Goal: Information Seeking & Learning: Find specific fact

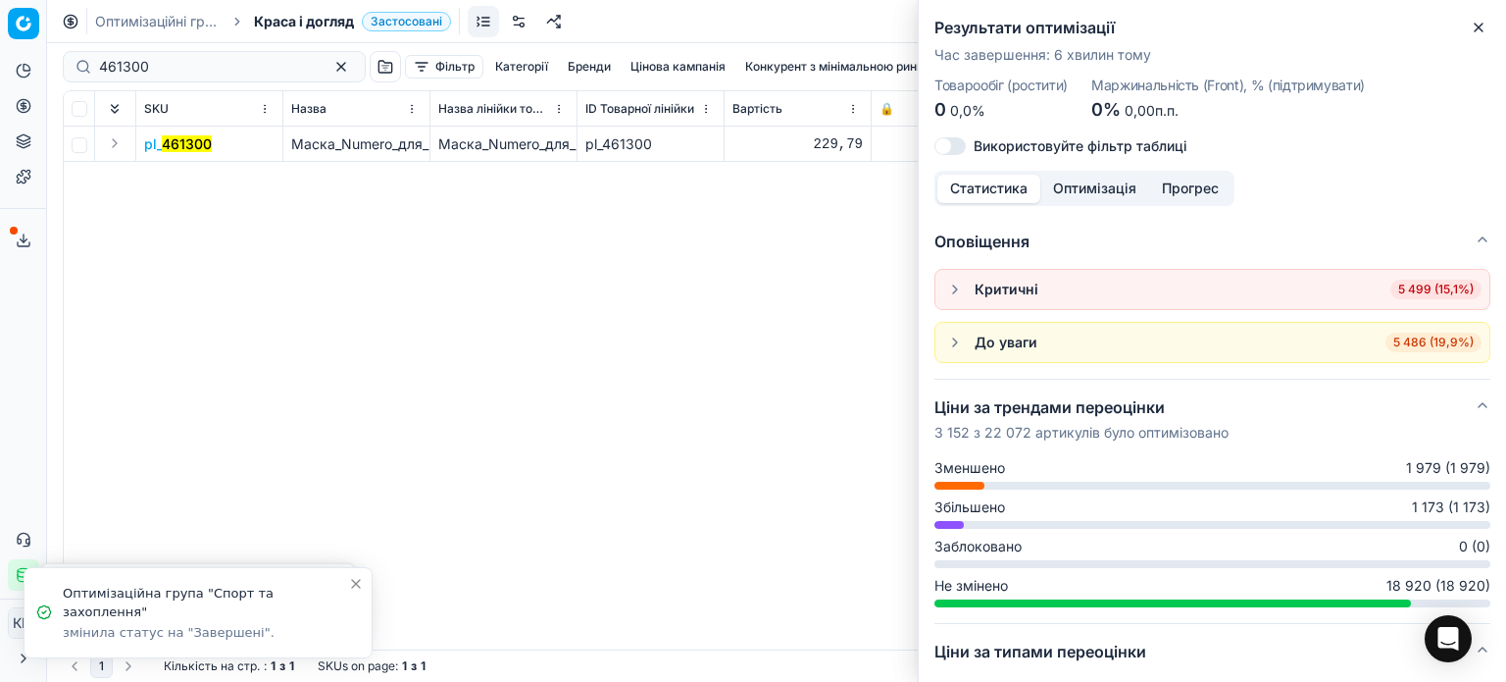
click at [1472, 30] on icon "button" at bounding box center [1479, 28] width 16 height 16
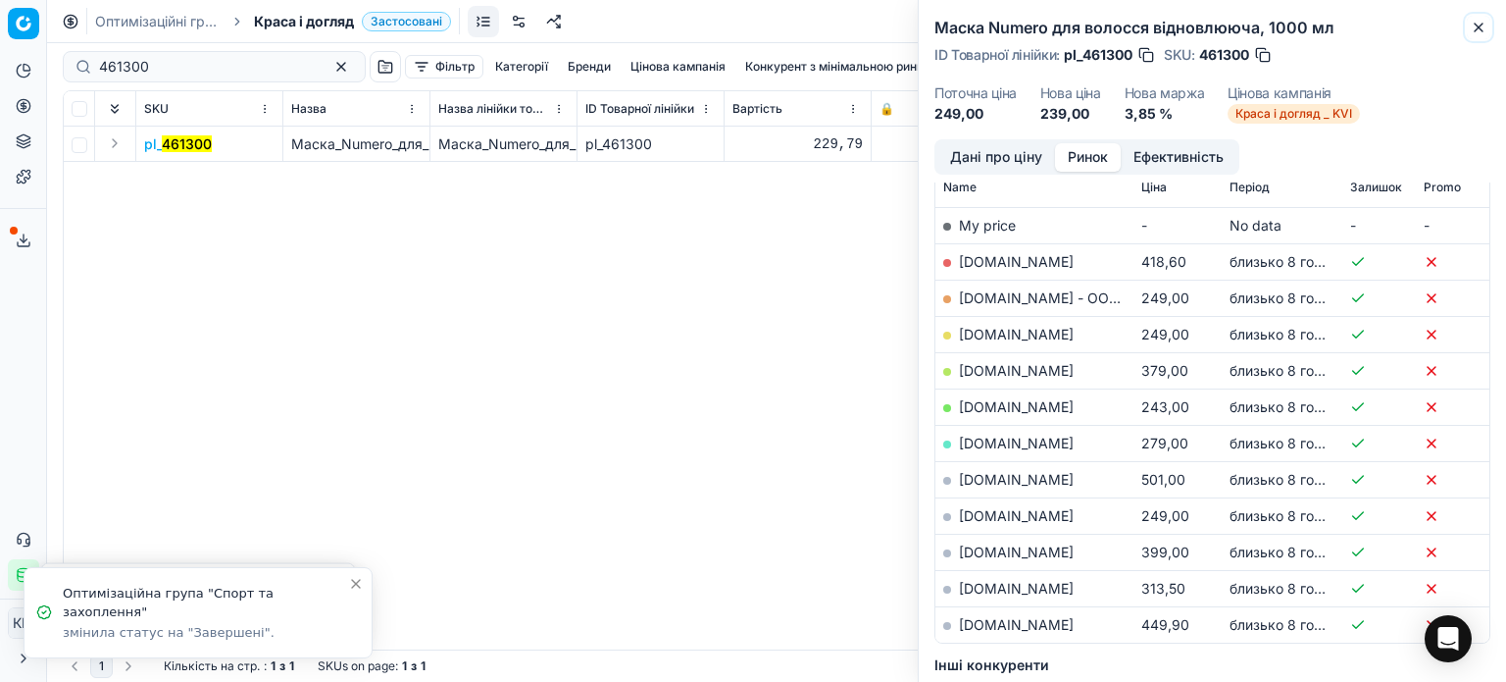
click at [1471, 30] on icon "button" at bounding box center [1479, 28] width 16 height 16
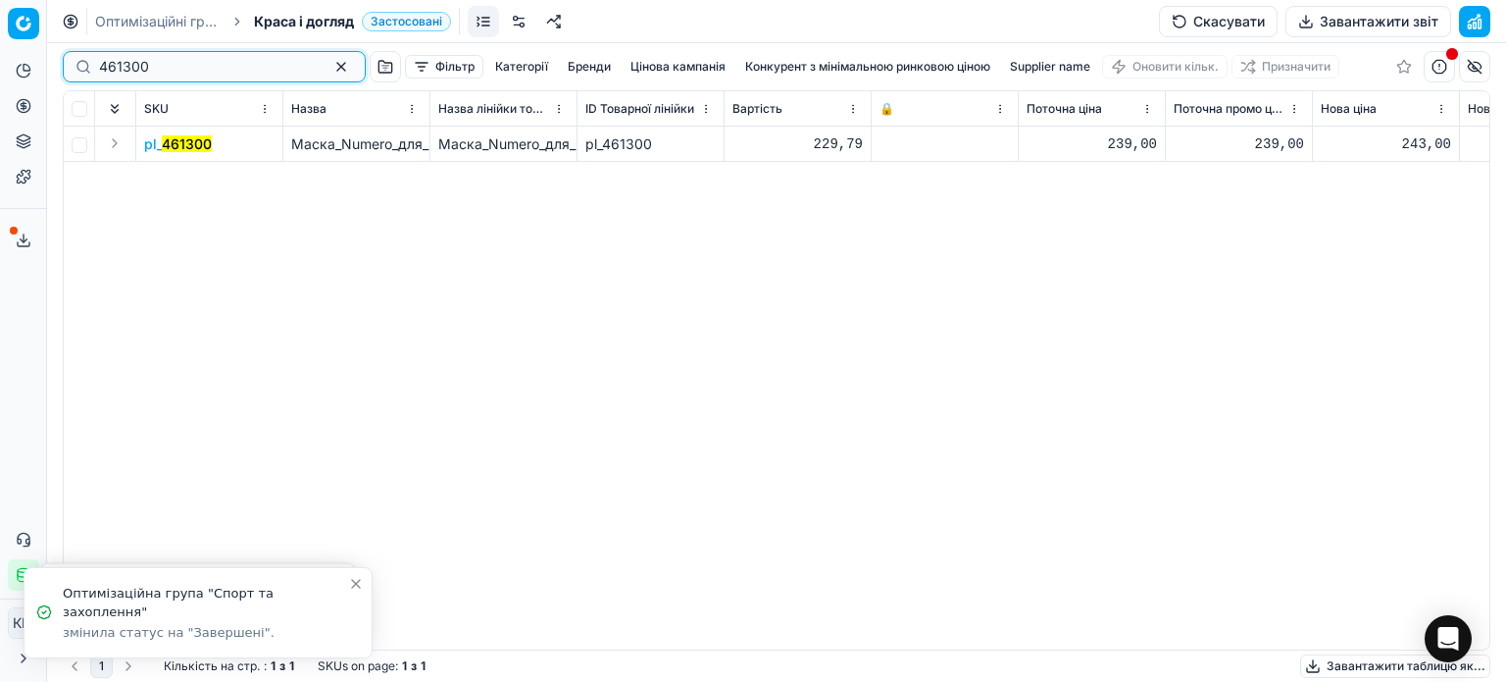
drag, startPoint x: 78, startPoint y: 64, endPoint x: 34, endPoint y: 58, distance: 44.5
click at [35, 58] on div "Pricing platform Аналітика Цінова оптимізація Асортимент продукції Шаблони Серв…" at bounding box center [753, 341] width 1506 height 682
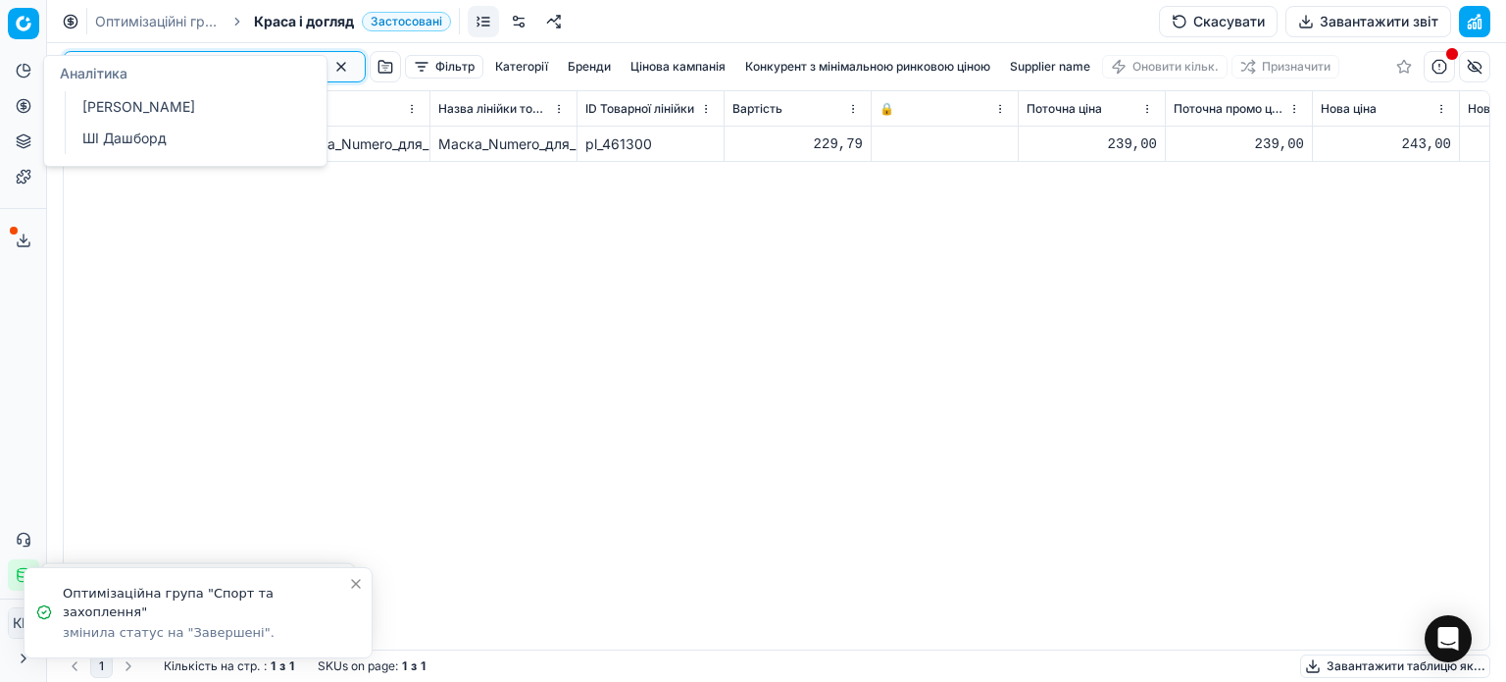
paste input "548775"
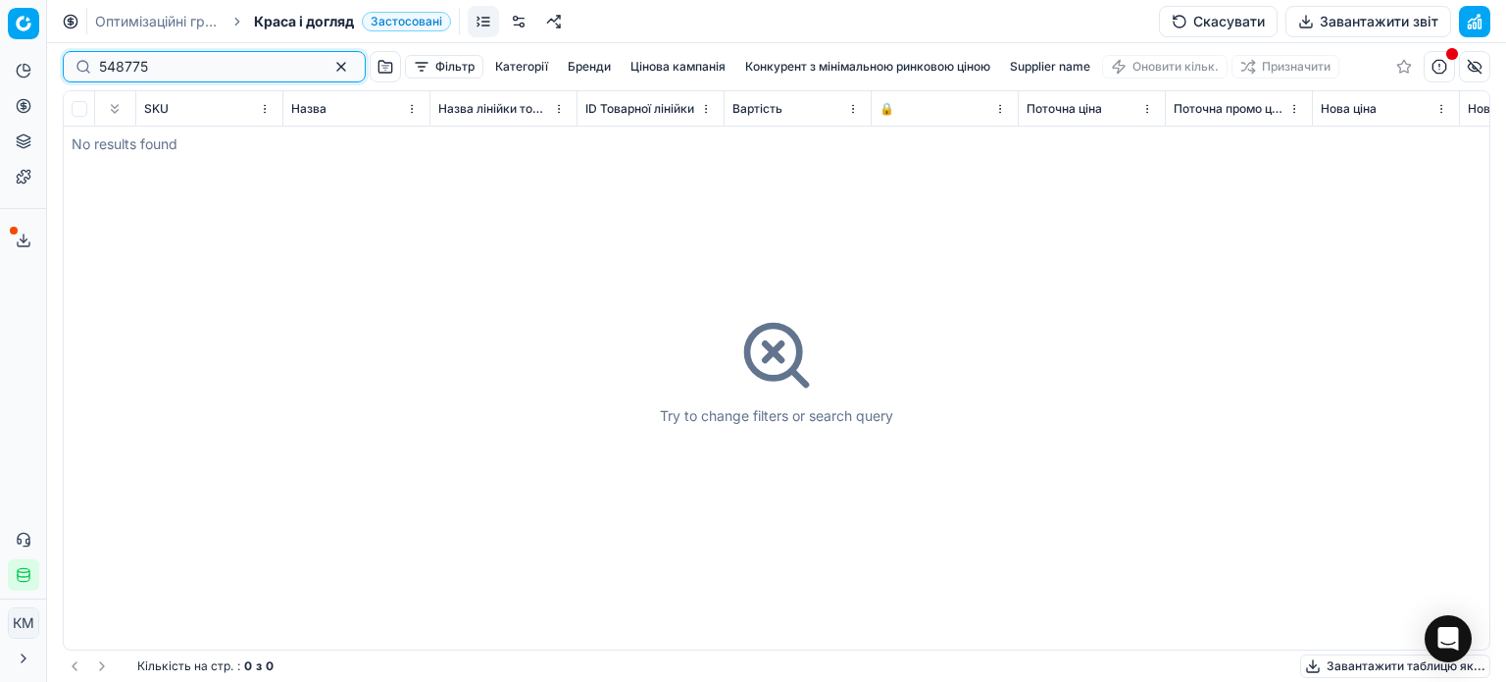
click at [103, 70] on input "548775" at bounding box center [206, 67] width 215 height 20
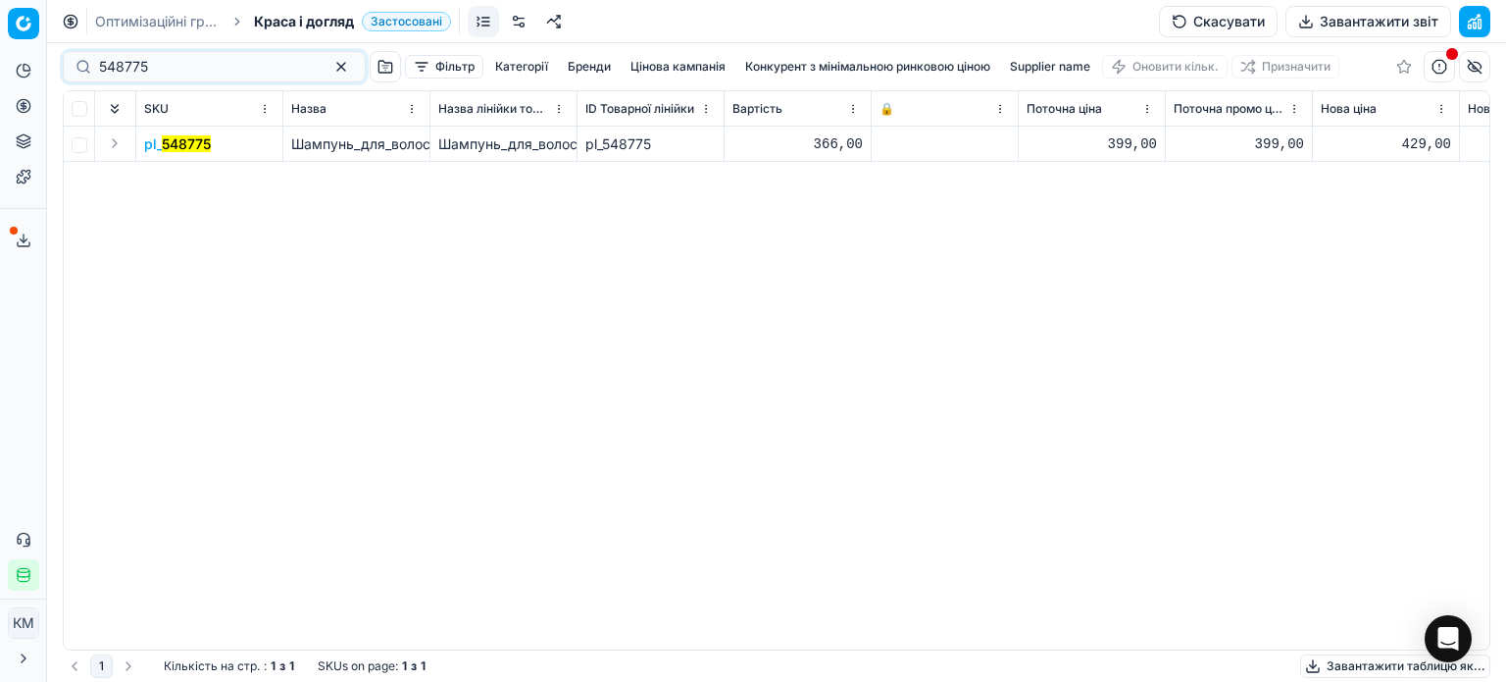
click at [176, 149] on mark "548775" at bounding box center [186, 143] width 49 height 17
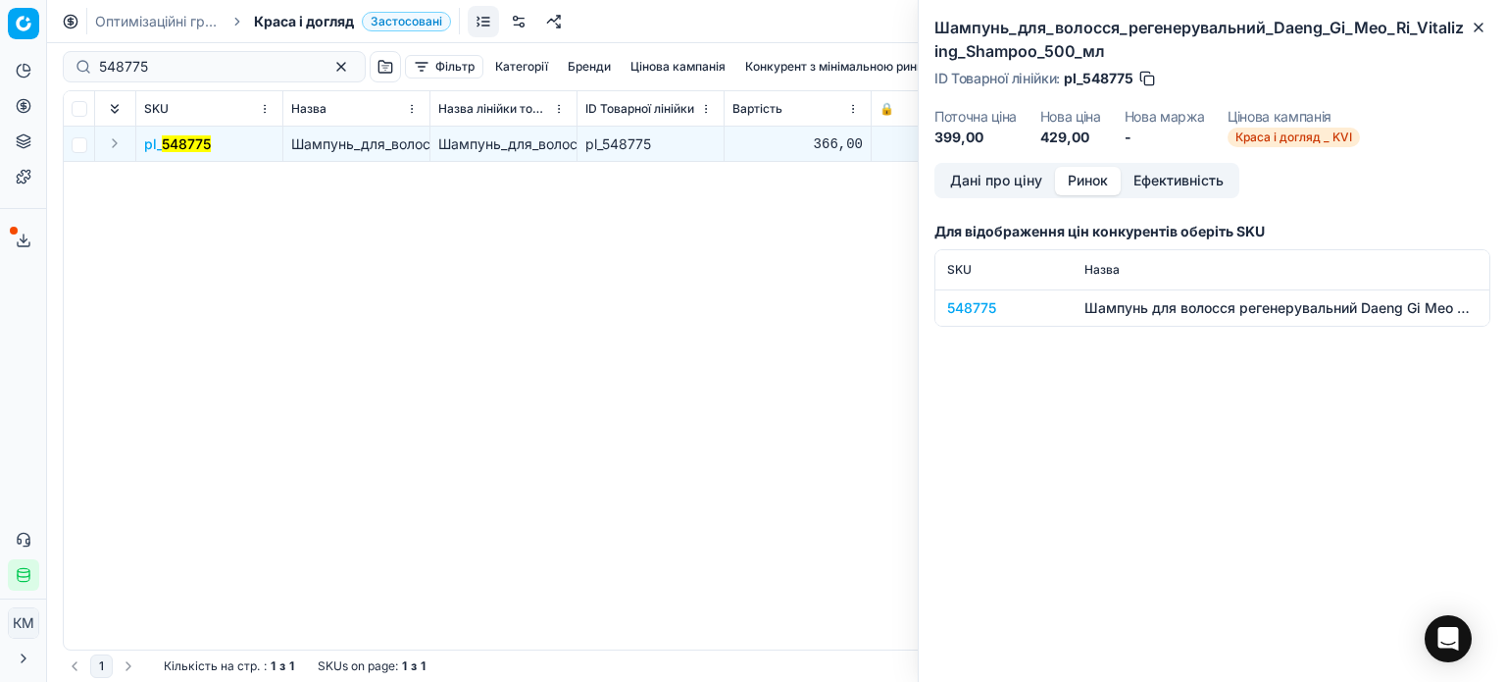
click at [1073, 182] on button "Ринок" at bounding box center [1088, 181] width 66 height 28
click at [993, 295] on td "548775" at bounding box center [1004, 307] width 137 height 36
click at [993, 301] on div "548775" at bounding box center [1004, 308] width 114 height 20
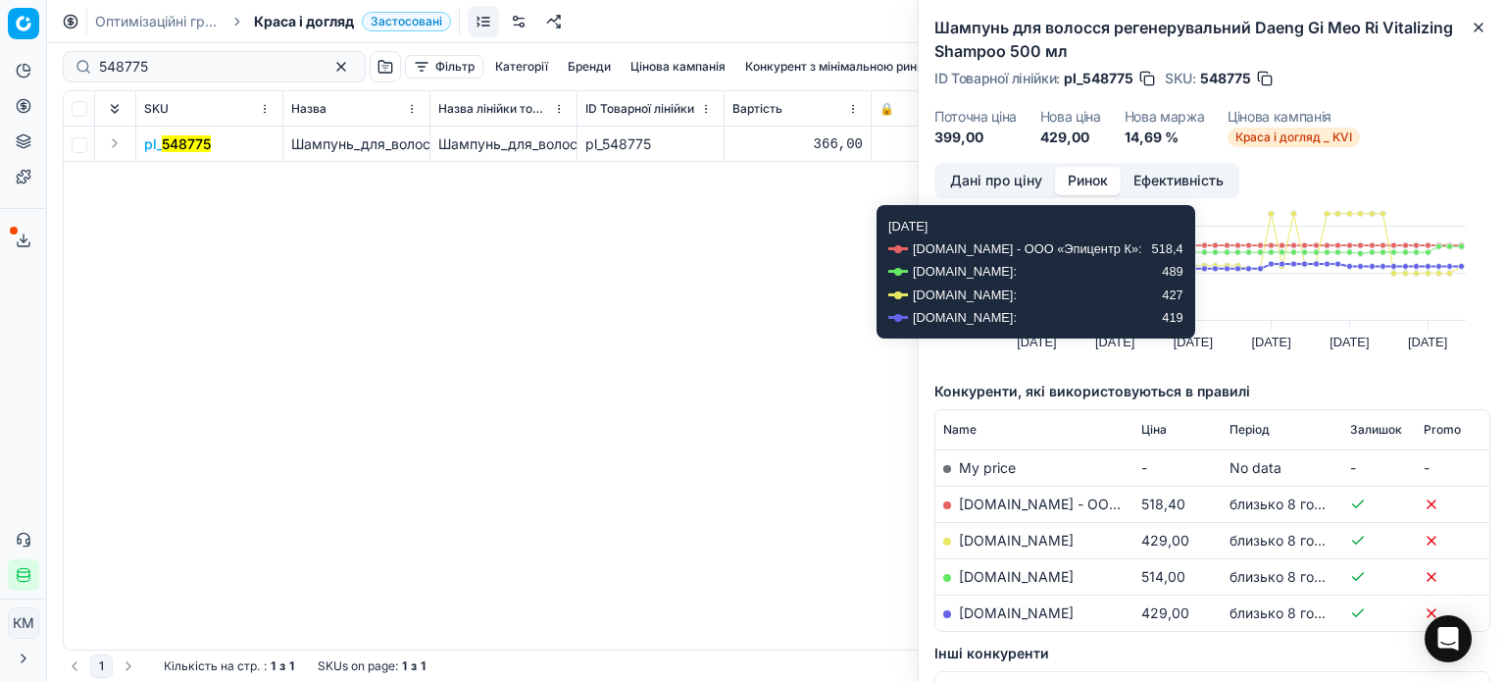
scroll to position [98, 0]
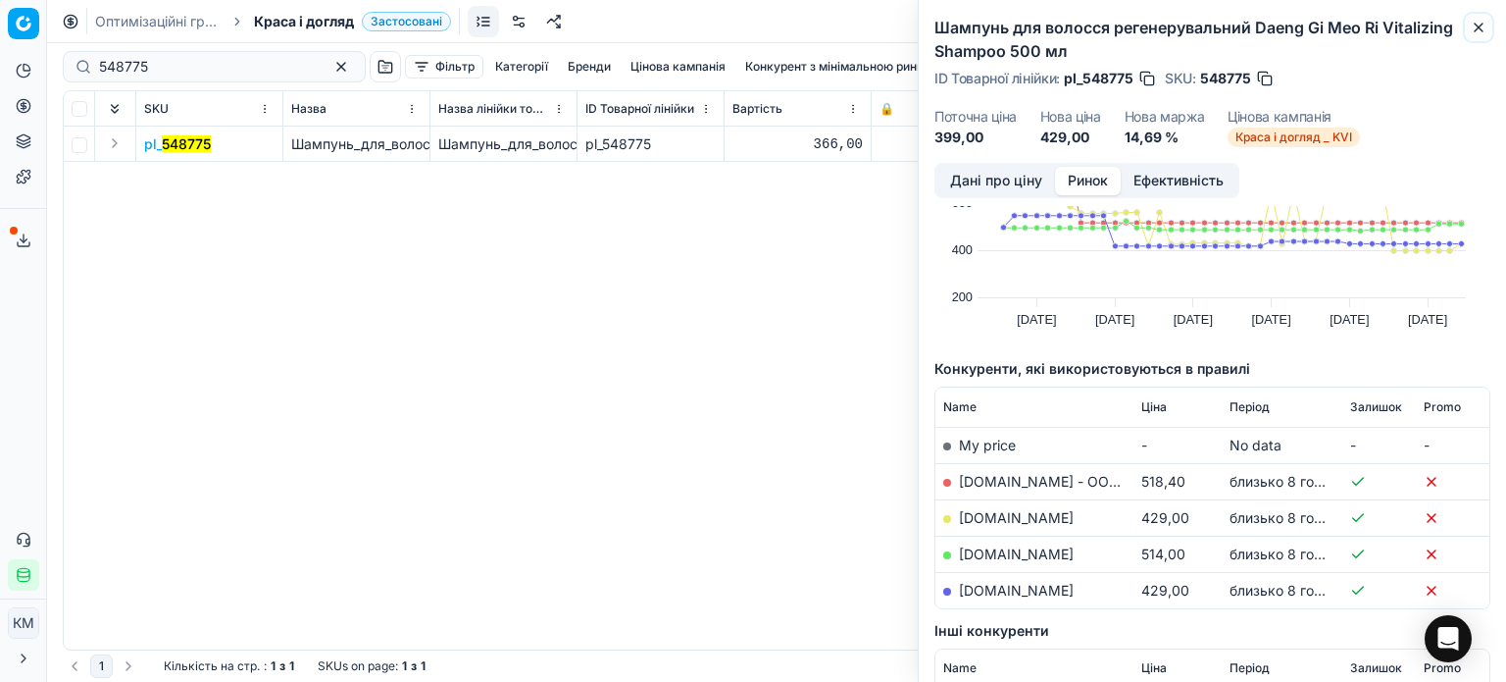
click at [1467, 25] on button "Close" at bounding box center [1479, 28] width 24 height 24
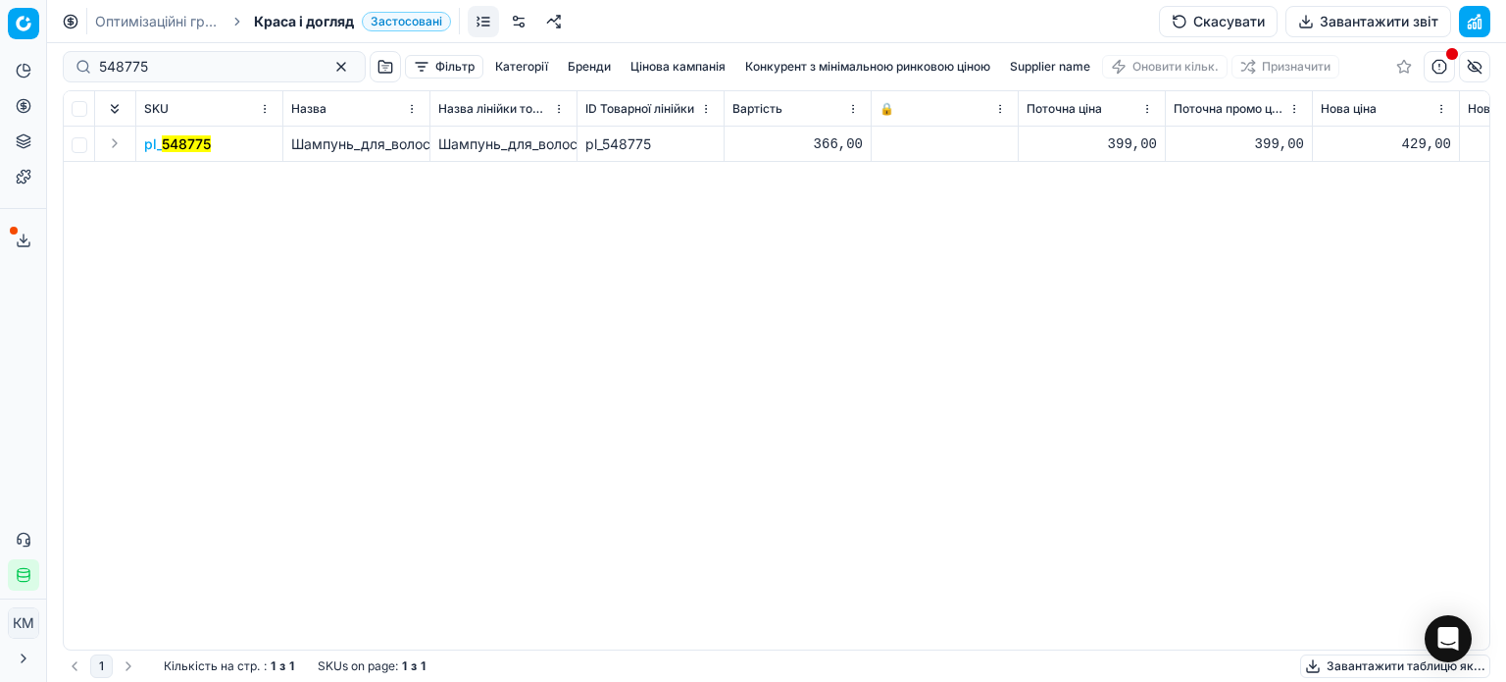
click at [967, 274] on div "pl_ 548775 Шампунь_для_волосся_регенерувальний_Daeng_Gi_Meo_Ri_Vitalizing_Shamp…" at bounding box center [777, 388] width 1426 height 523
drag, startPoint x: 206, startPoint y: 69, endPoint x: 0, endPoint y: 58, distance: 206.2
click at [0, 58] on div "Pricing platform Аналітика Цінова оптимізація Асортимент продукції Шаблони Серв…" at bounding box center [753, 341] width 1506 height 682
paste input "831234"
type input "831234"
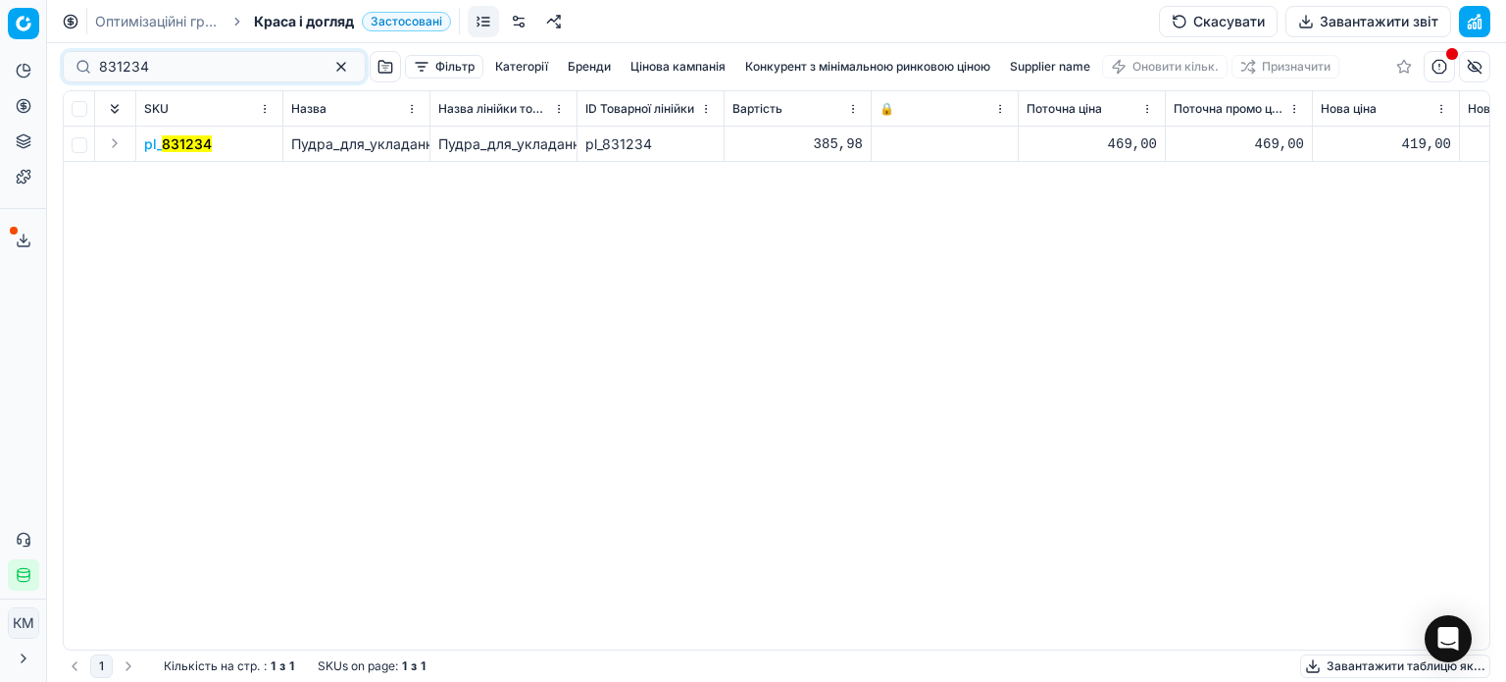
click at [208, 150] on mark "831234" at bounding box center [187, 143] width 50 height 17
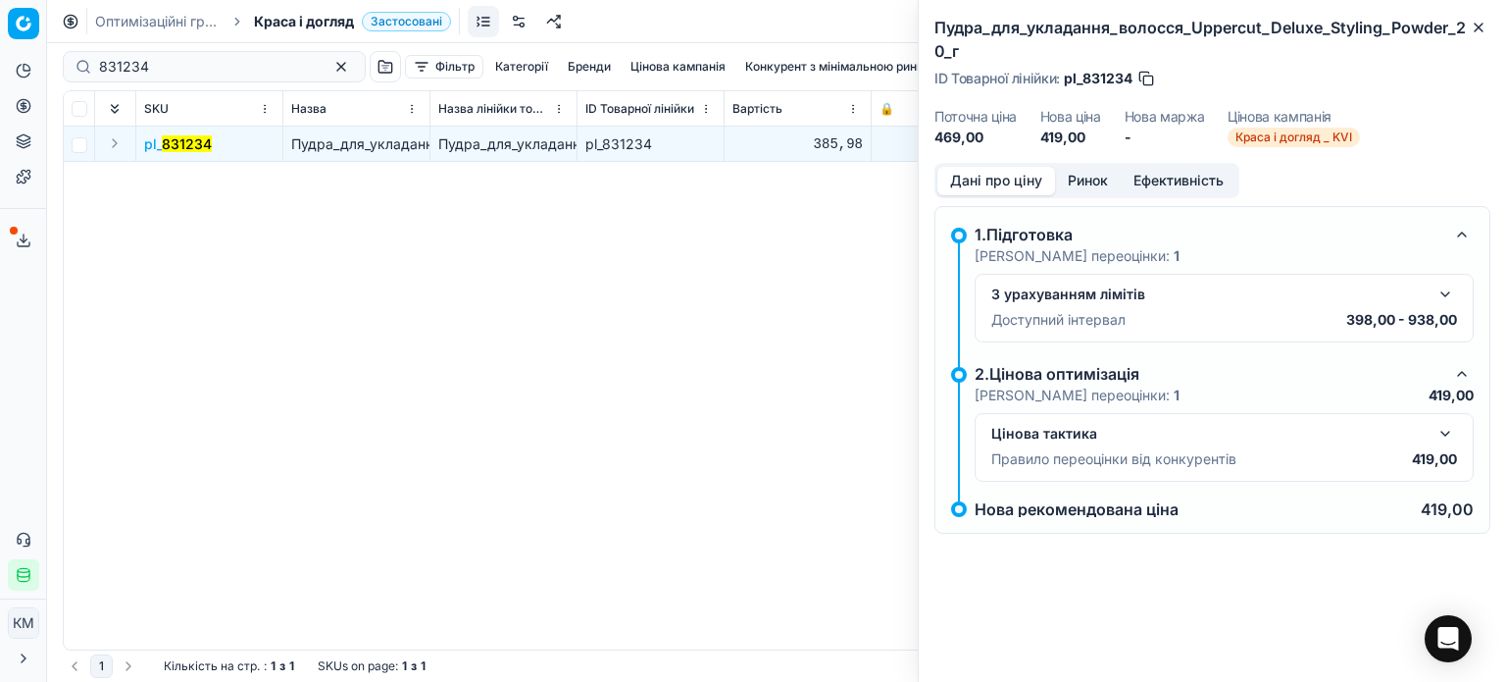
click at [1079, 179] on button "Ринок" at bounding box center [1088, 181] width 66 height 28
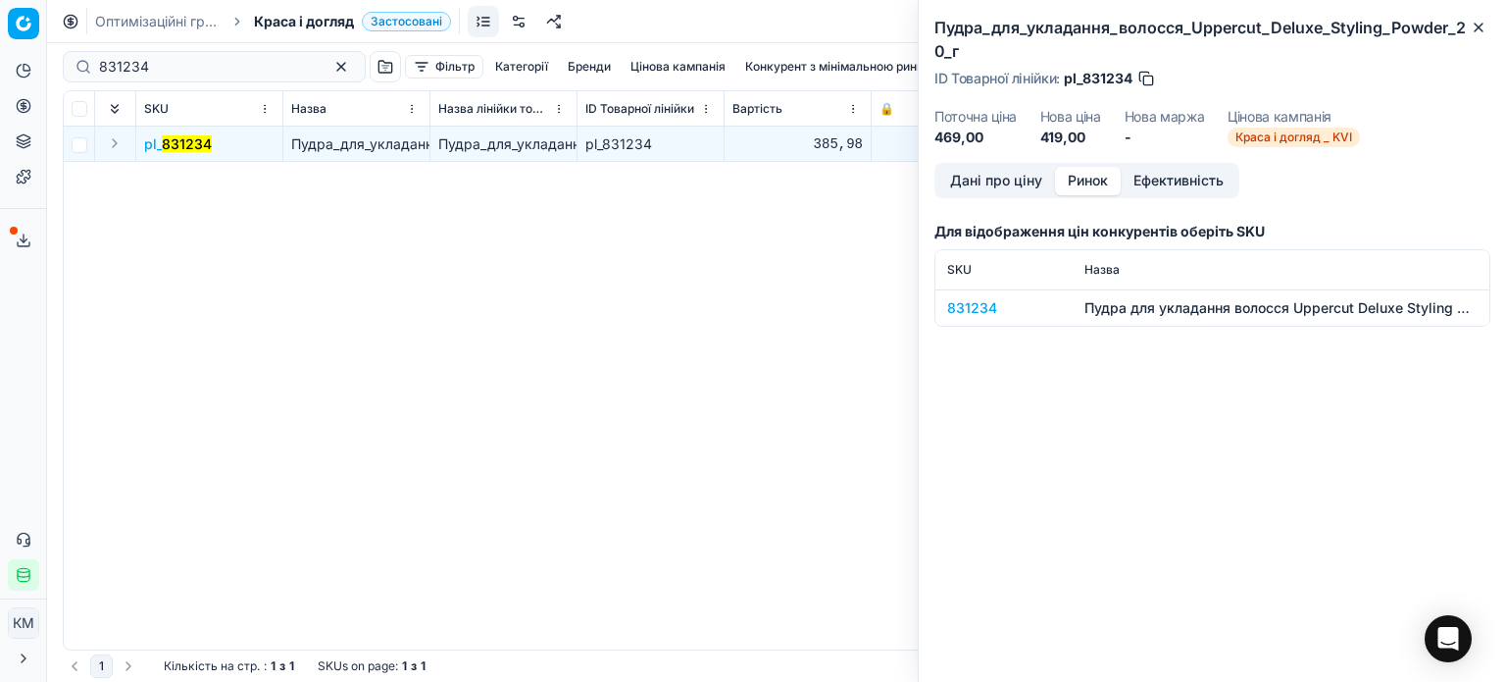
click at [971, 307] on div "831234" at bounding box center [1004, 308] width 114 height 20
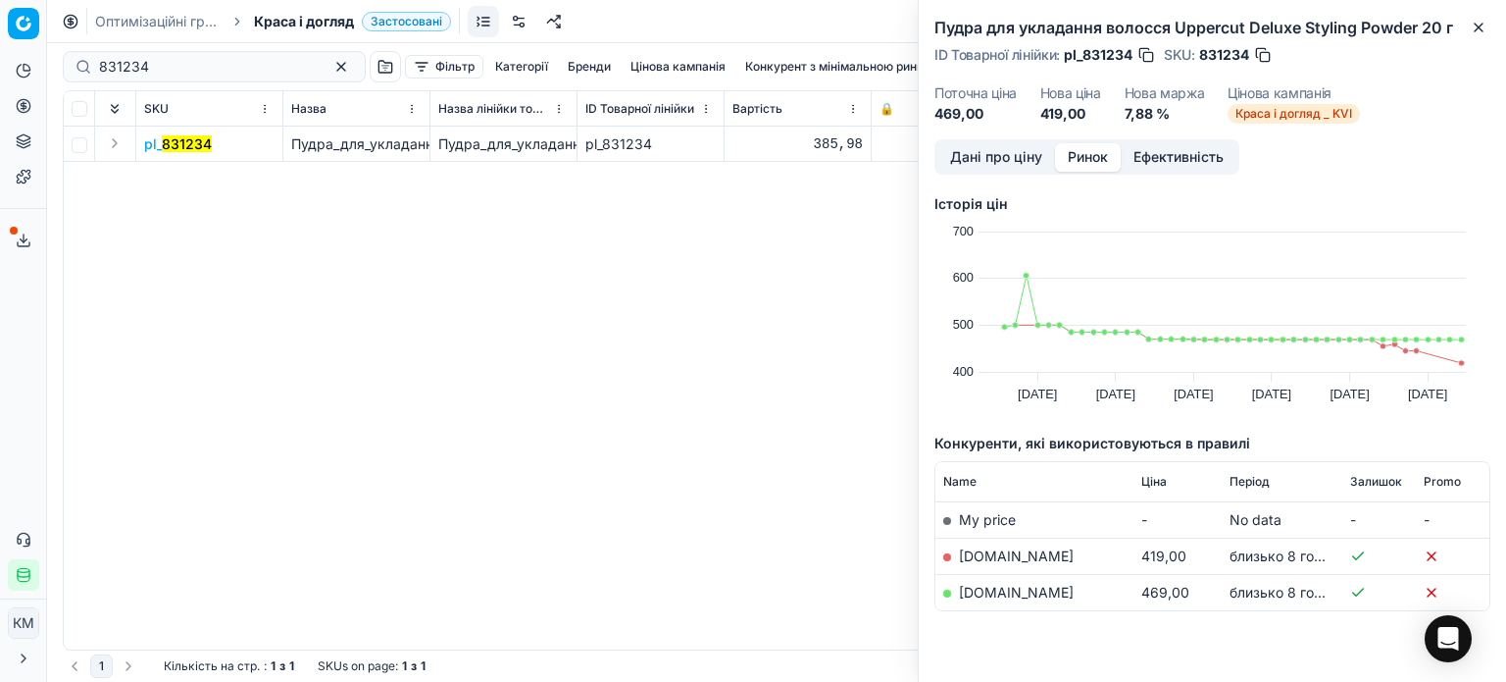
click at [990, 556] on link "[DOMAIN_NAME]" at bounding box center [1016, 555] width 115 height 17
